Goal: Task Accomplishment & Management: Use online tool/utility

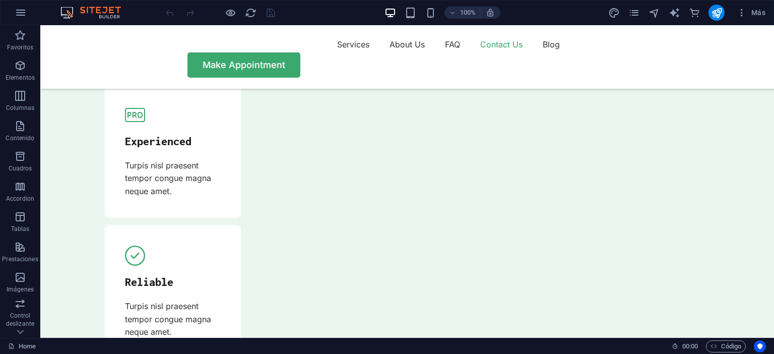
scroll to position [3451, 0]
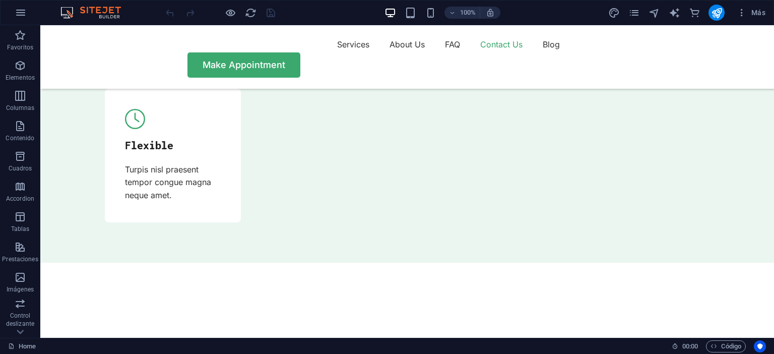
drag, startPoint x: 771, startPoint y: 131, endPoint x: 813, endPoint y: 364, distance: 237.0
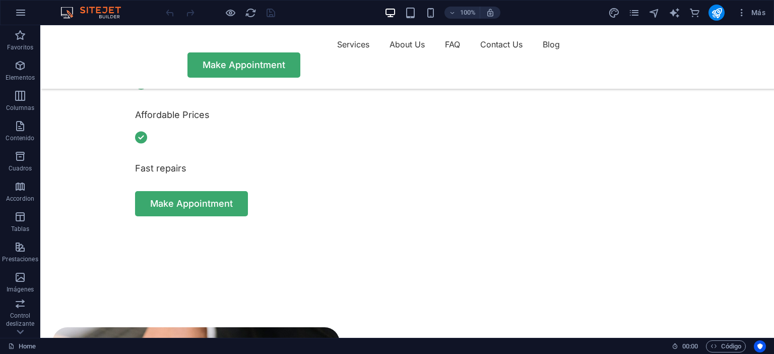
scroll to position [0, 0]
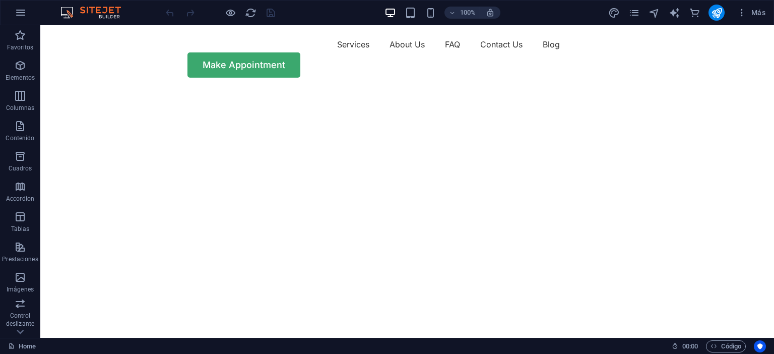
drag, startPoint x: 770, startPoint y: 322, endPoint x: 685, endPoint y: 44, distance: 290.7
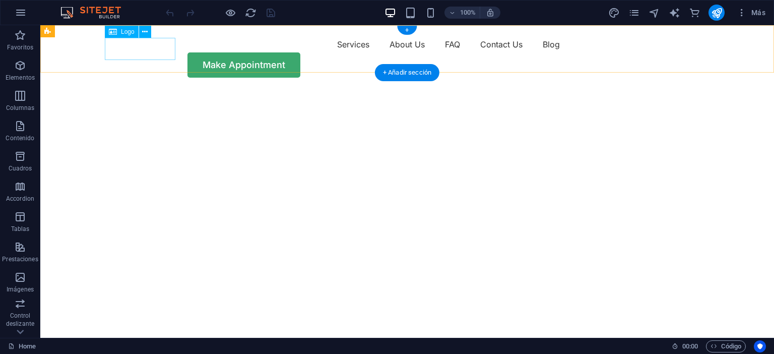
click at [123, 47] on div at bounding box center [140, 47] width 71 height 22
click at [141, 47] on div at bounding box center [140, 47] width 71 height 22
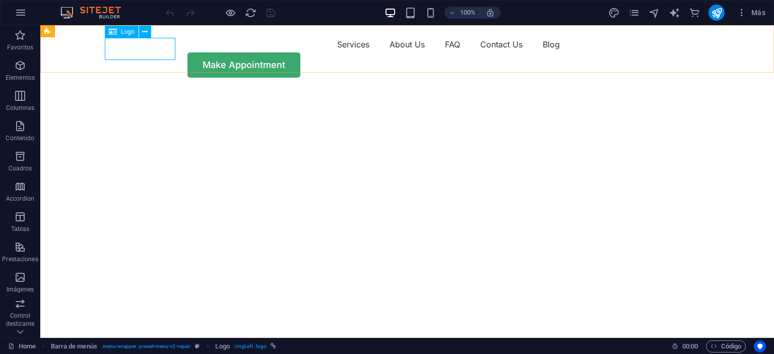
click at [128, 37] on div "Logo" at bounding box center [122, 32] width 34 height 12
click at [146, 31] on icon at bounding box center [145, 32] width 6 height 11
click at [140, 50] on div at bounding box center [140, 47] width 71 height 22
click at [142, 37] on button at bounding box center [145, 32] width 12 height 12
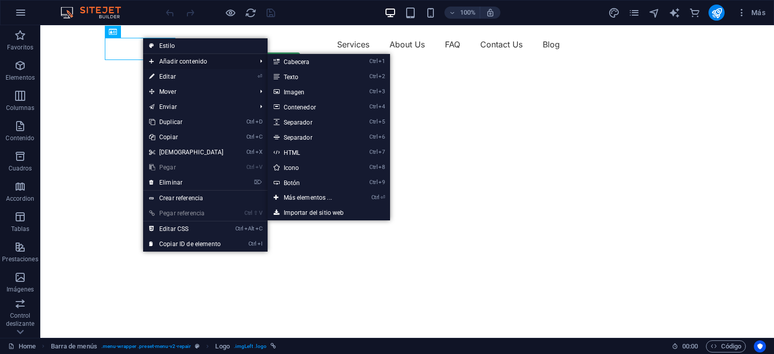
click at [222, 65] on span "Añadir contenido" at bounding box center [197, 61] width 109 height 15
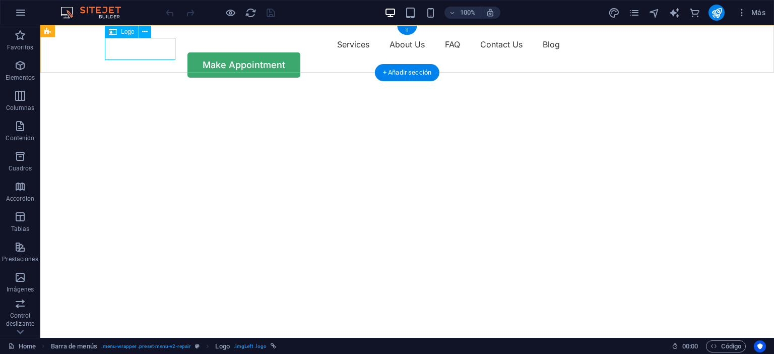
click at [126, 42] on div at bounding box center [140, 47] width 71 height 22
select select "px"
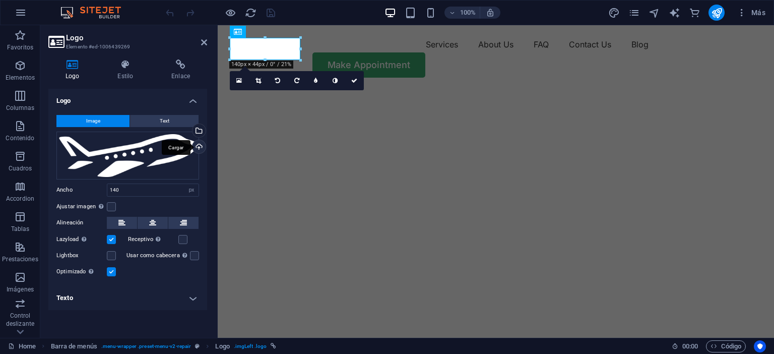
click at [200, 144] on div "Cargar" at bounding box center [197, 147] width 15 height 15
click at [199, 143] on div "Cargar" at bounding box center [197, 147] width 15 height 15
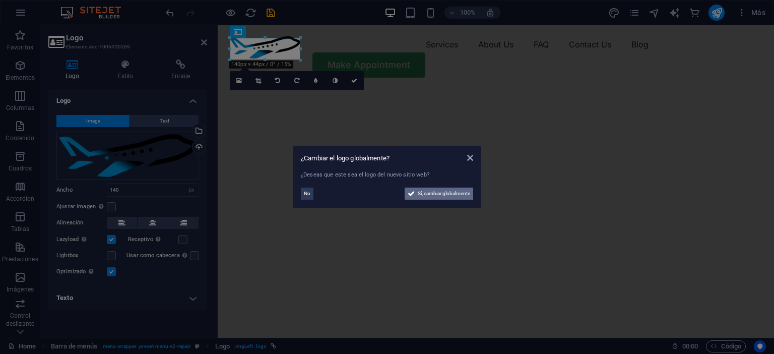
click at [412, 194] on icon at bounding box center [410, 193] width 7 height 12
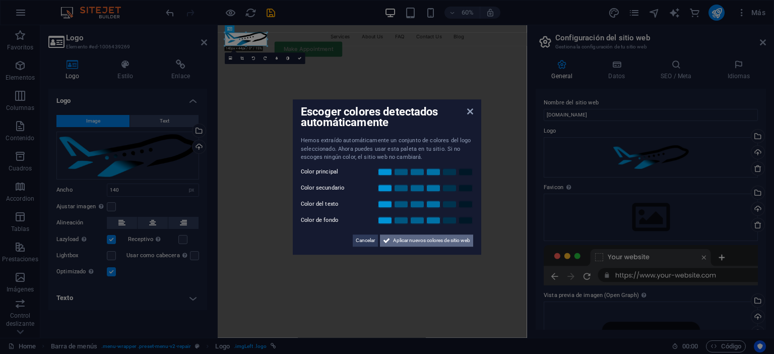
click at [393, 243] on span "Aplicar nuevos colores de sitio web" at bounding box center [431, 240] width 77 height 12
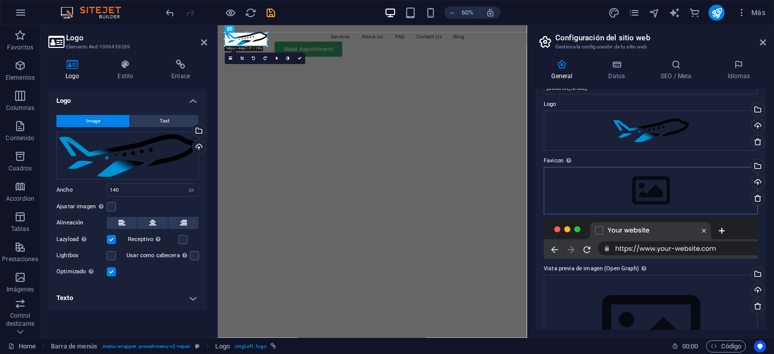
scroll to position [3, 0]
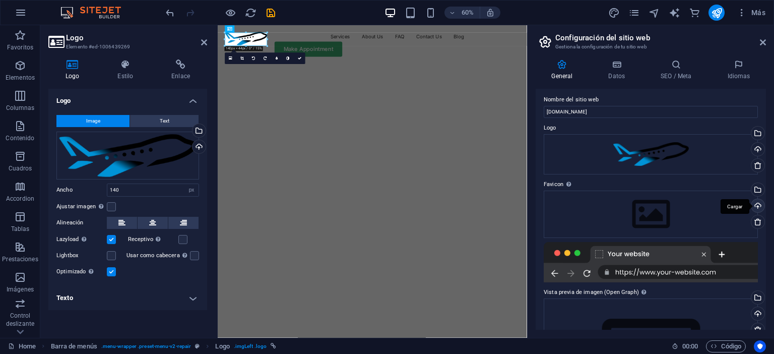
click at [756, 204] on div "Cargar" at bounding box center [756, 206] width 15 height 15
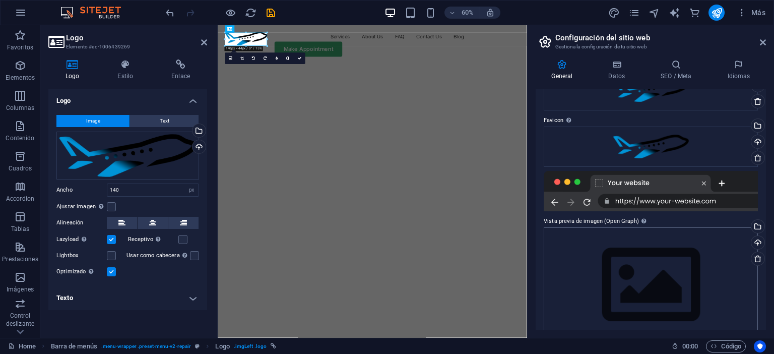
scroll to position [88, 0]
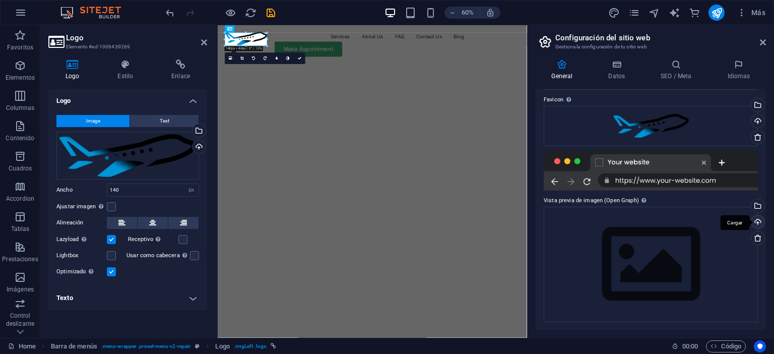
click at [755, 220] on div "Cargar" at bounding box center [756, 222] width 15 height 15
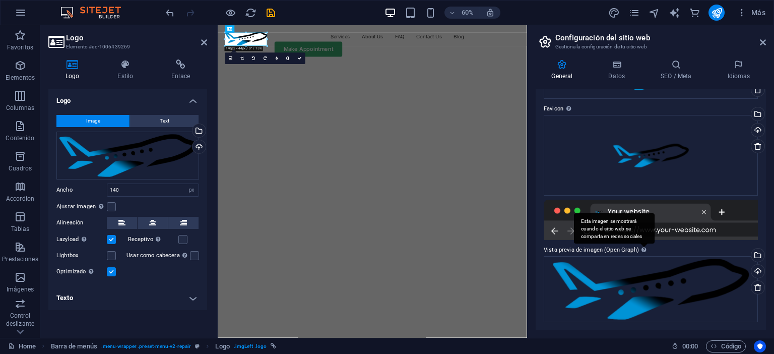
scroll to position [0, 0]
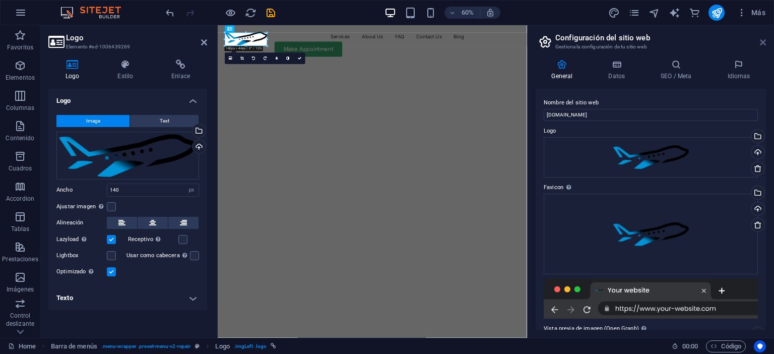
click at [763, 42] on icon at bounding box center [762, 42] width 6 height 8
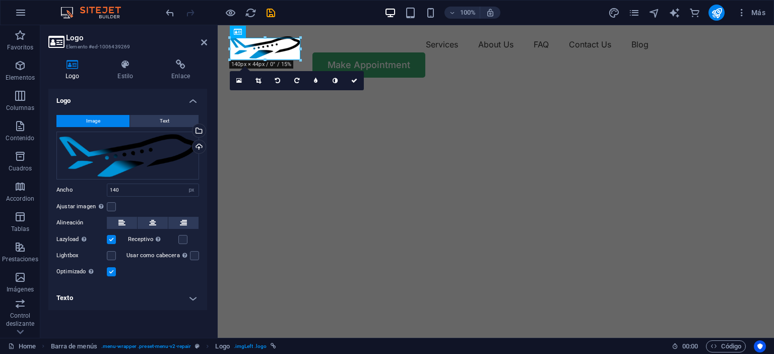
click at [198, 43] on header "Logo Elemento #ed-1006439269" at bounding box center [127, 38] width 159 height 26
click at [202, 43] on icon at bounding box center [204, 42] width 6 height 8
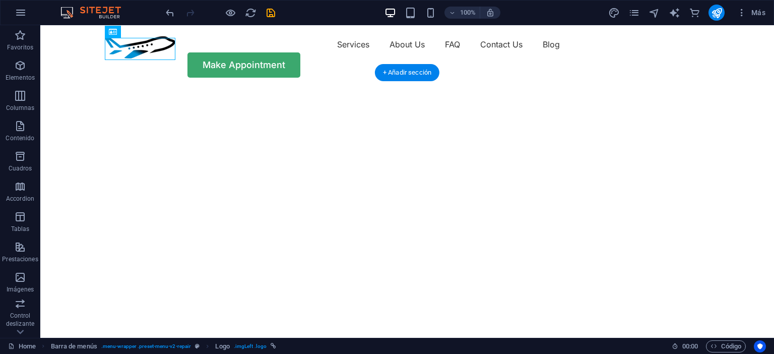
click at [518, 89] on img "1/2" at bounding box center [406, 89] width 733 height 0
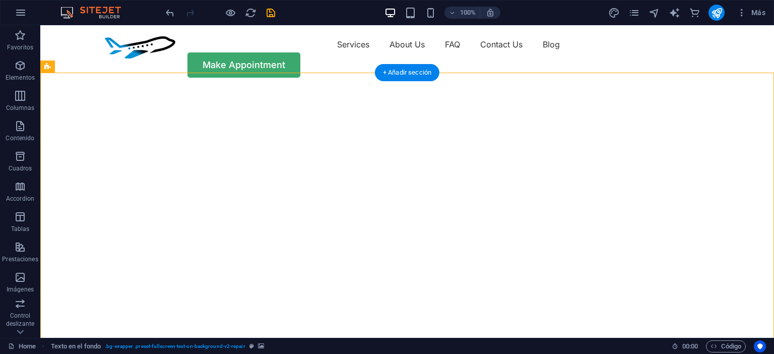
click at [429, 89] on img "1/2" at bounding box center [406, 89] width 733 height 0
select select "vh"
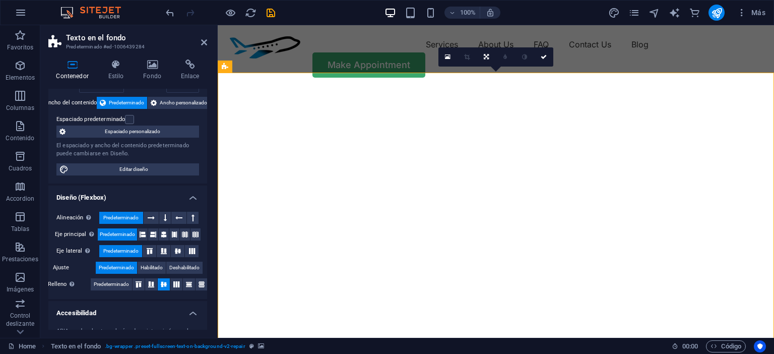
scroll to position [92, 0]
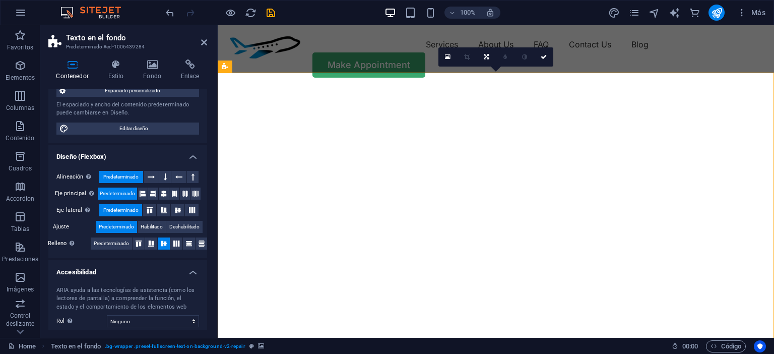
click at [587, 89] on img "1/2" at bounding box center [496, 89] width 556 height 0
click at [315, 64] on icon at bounding box center [314, 66] width 8 height 11
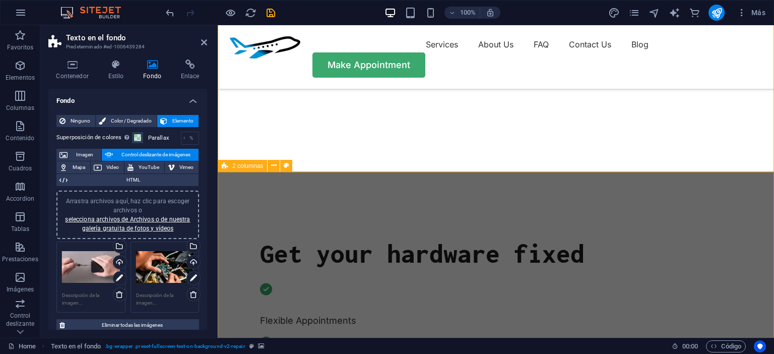
scroll to position [0, 0]
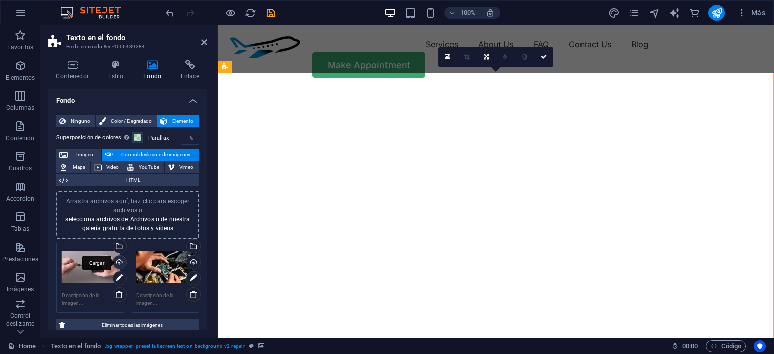
click at [119, 260] on div "Cargar" at bounding box center [118, 262] width 15 height 15
click at [139, 138] on span at bounding box center [137, 137] width 8 height 8
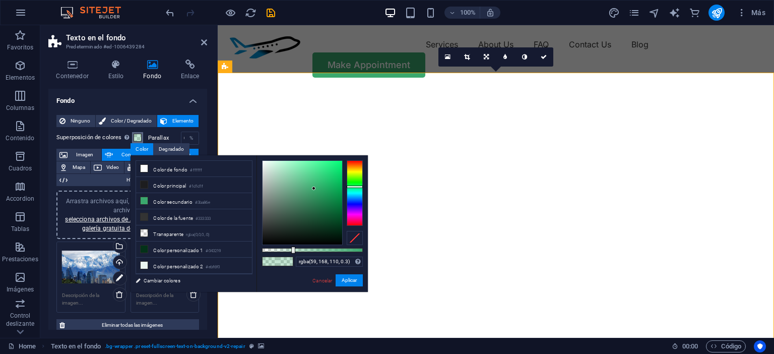
type input "rgba(59, 157, 168, 0.3)"
click at [358, 193] on div at bounding box center [355, 192] width 16 height 65
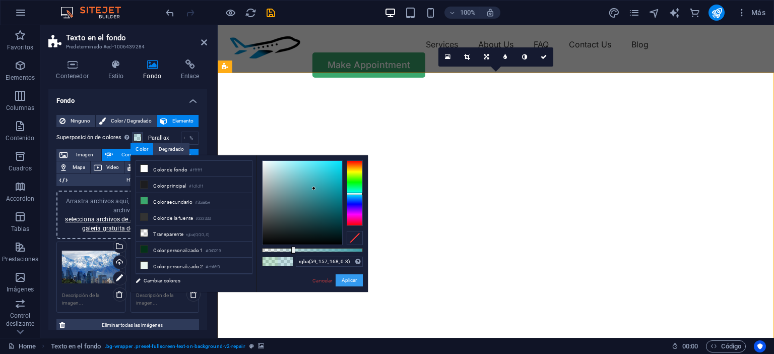
click at [360, 281] on button "Aplicar" at bounding box center [348, 280] width 27 height 12
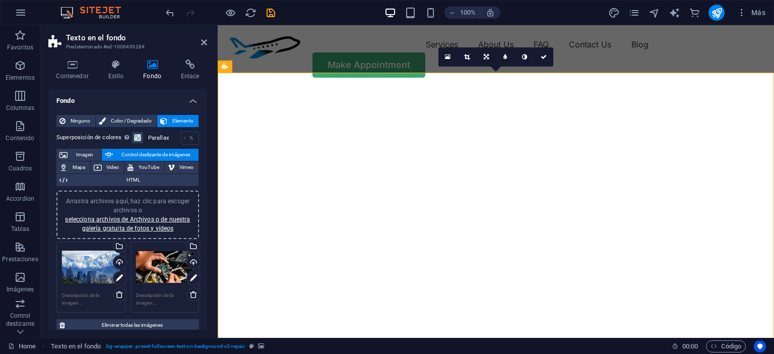
click at [157, 268] on div "Arrastra archivos aquí, haz clic para escoger archivos o selecciona archivos de…" at bounding box center [165, 267] width 58 height 40
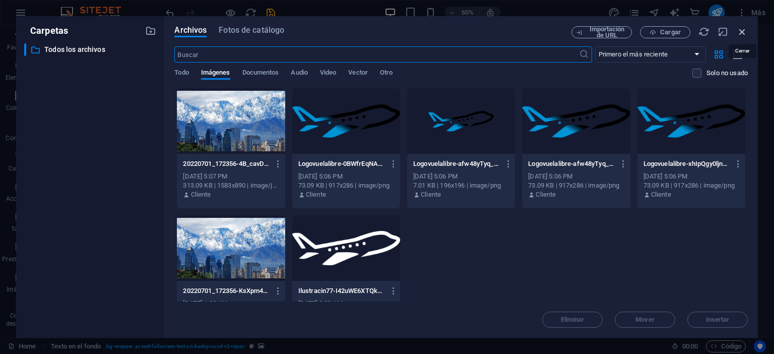
click at [746, 28] on icon "button" at bounding box center [741, 31] width 11 height 11
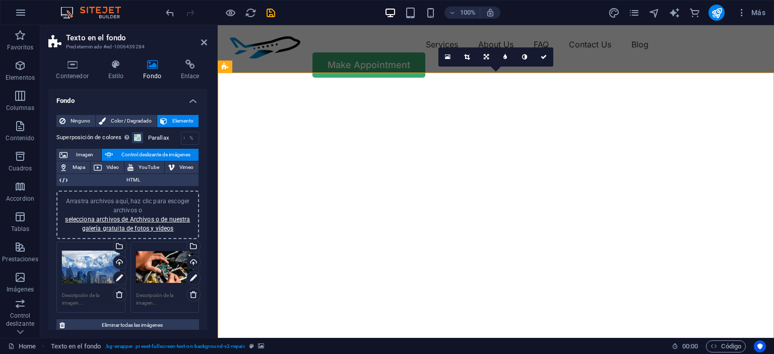
scroll to position [159, 0]
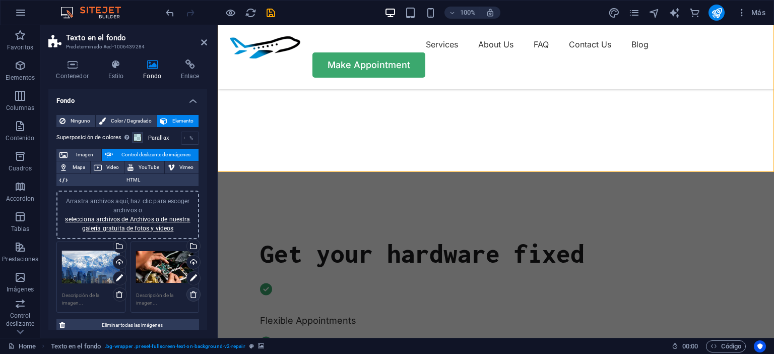
click at [193, 295] on icon at bounding box center [193, 294] width 8 height 8
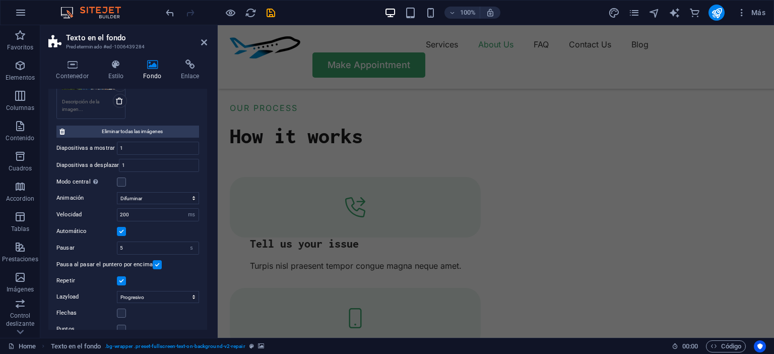
scroll to position [205, 0]
